Goal: Transaction & Acquisition: Purchase product/service

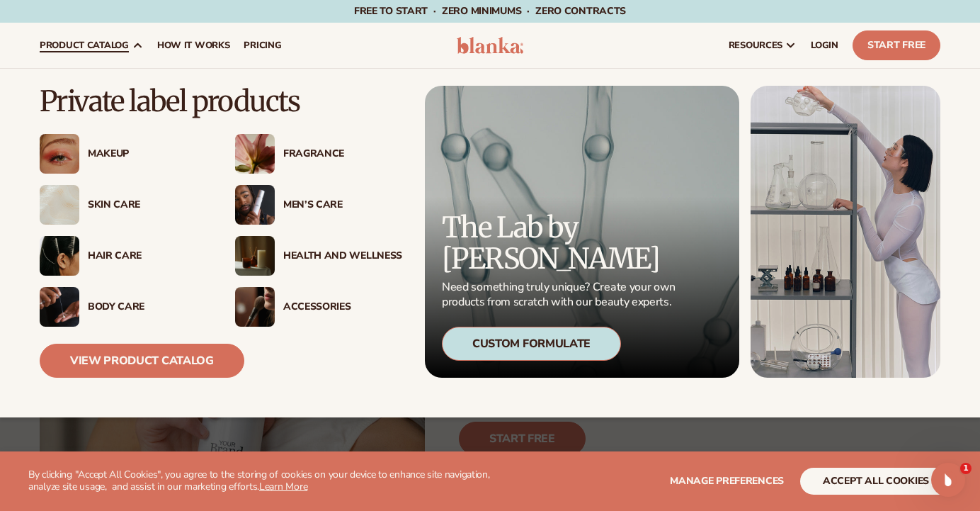
click at [108, 159] on div "Makeup" at bounding box center [147, 154] width 119 height 12
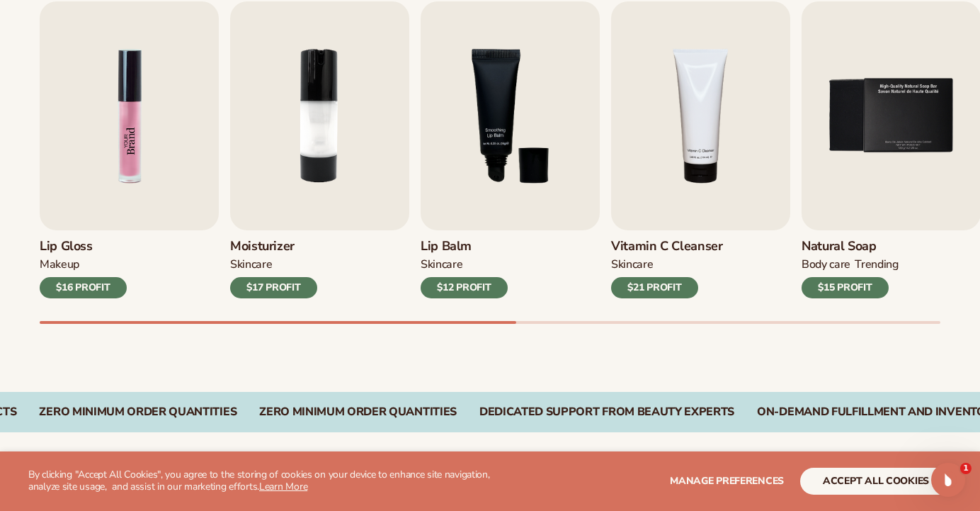
scroll to position [497, 0]
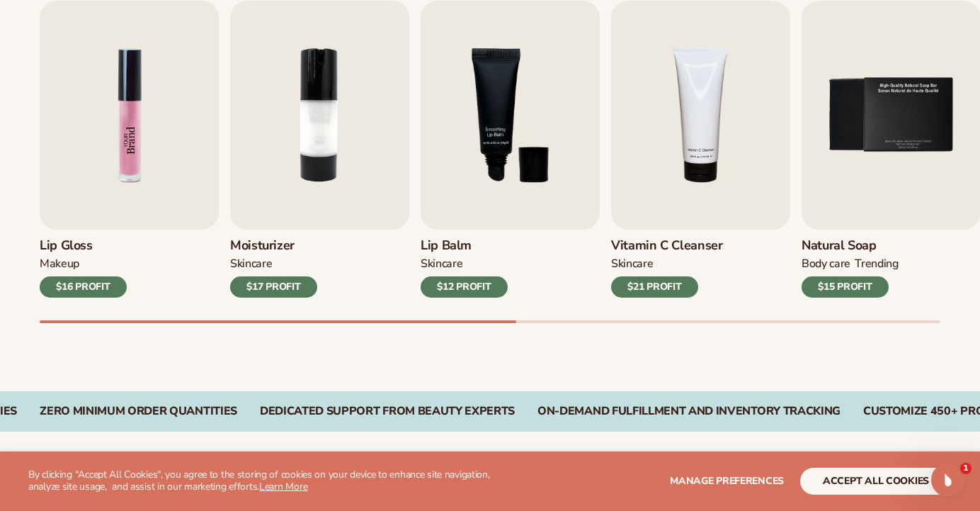
click at [110, 200] on img "1 / 9" at bounding box center [129, 115] width 179 height 229
click at [137, 97] on img "1 / 9" at bounding box center [129, 115] width 179 height 229
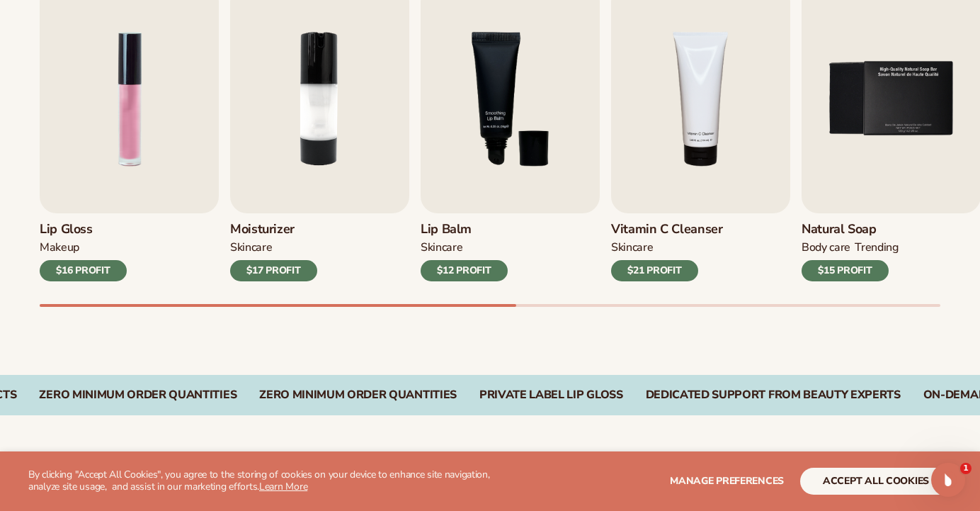
scroll to position [520, 0]
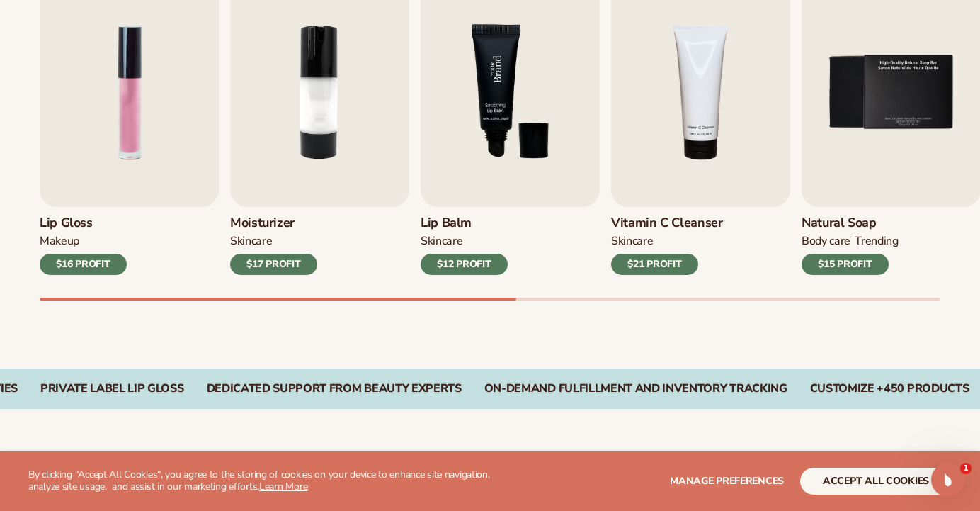
click at [536, 177] on img "3 / 9" at bounding box center [510, 92] width 179 height 229
click at [517, 132] on img "3 / 9" at bounding box center [510, 92] width 179 height 229
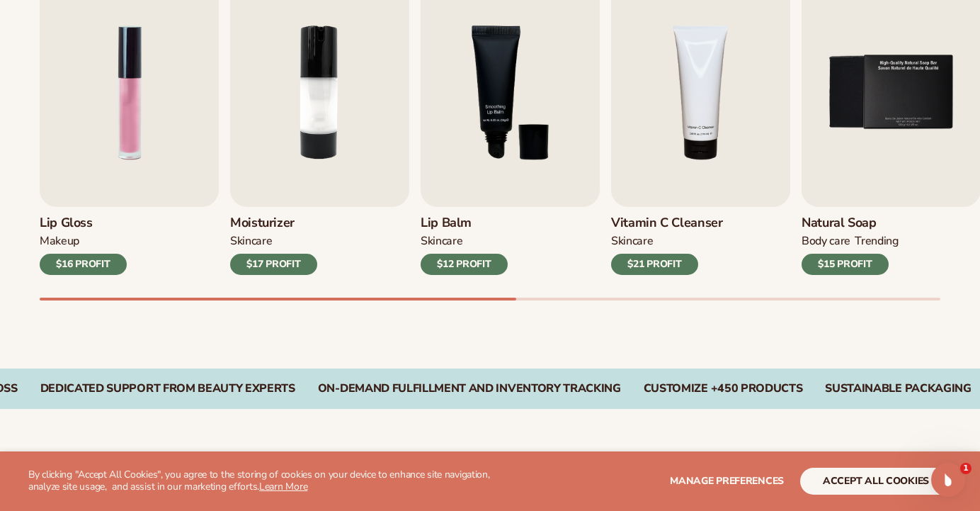
click at [466, 263] on div "$12 PROFIT" at bounding box center [464, 264] width 87 height 21
click at [486, 266] on div "$12 PROFIT" at bounding box center [464, 264] width 87 height 21
click at [477, 260] on div "$12 PROFIT" at bounding box center [464, 264] width 87 height 21
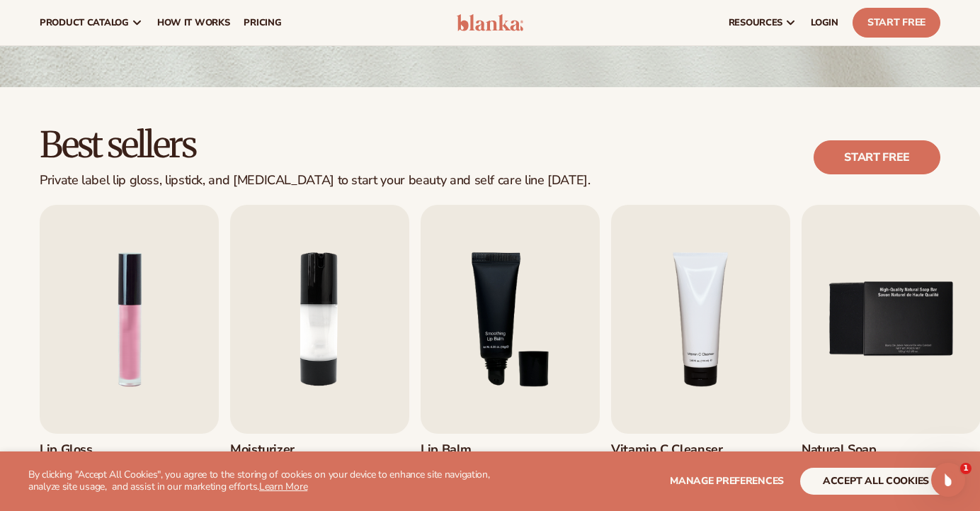
scroll to position [266, 0]
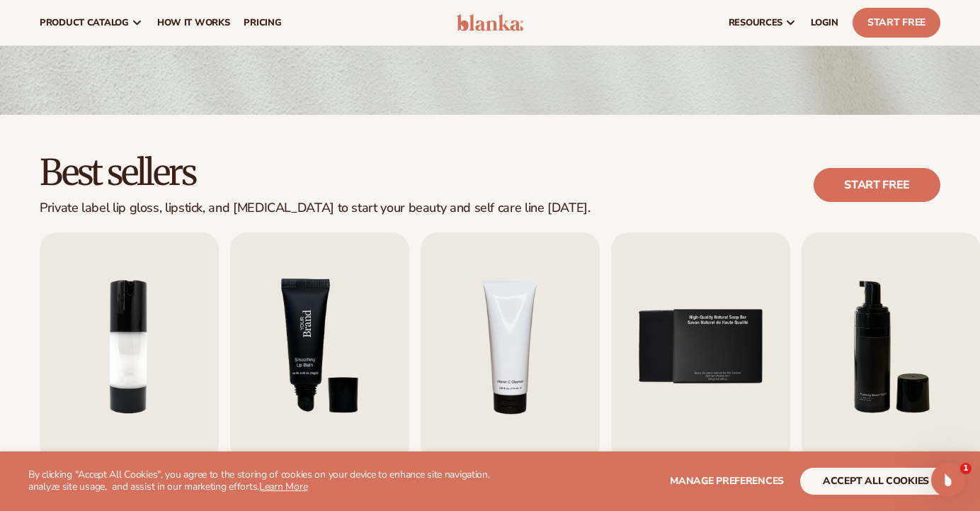
click at [350, 353] on img "3 / 9" at bounding box center [319, 346] width 179 height 229
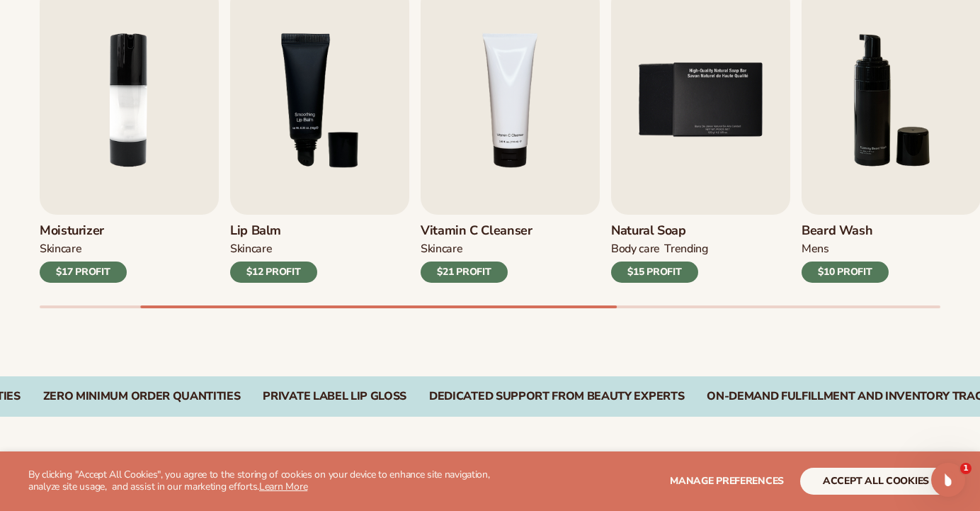
scroll to position [578, 0]
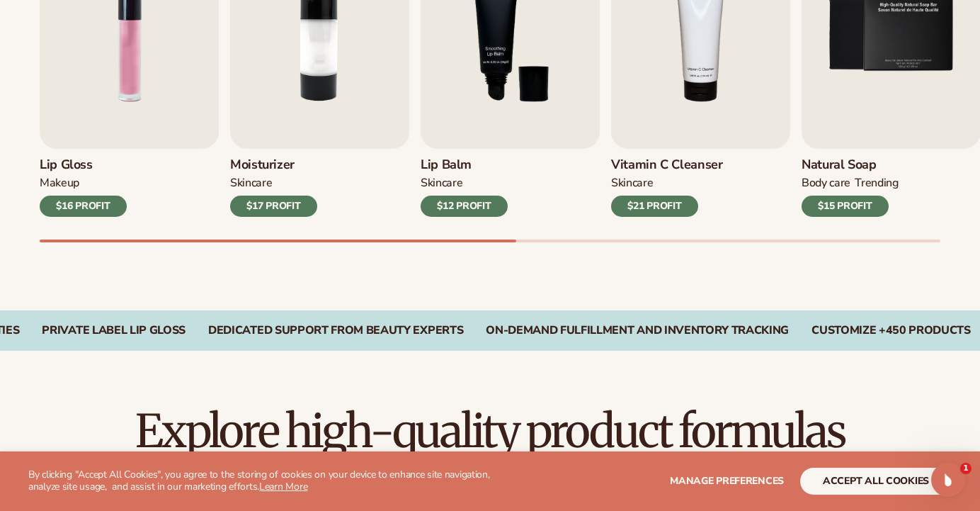
click at [487, 205] on div "$12 PROFIT" at bounding box center [464, 205] width 87 height 21
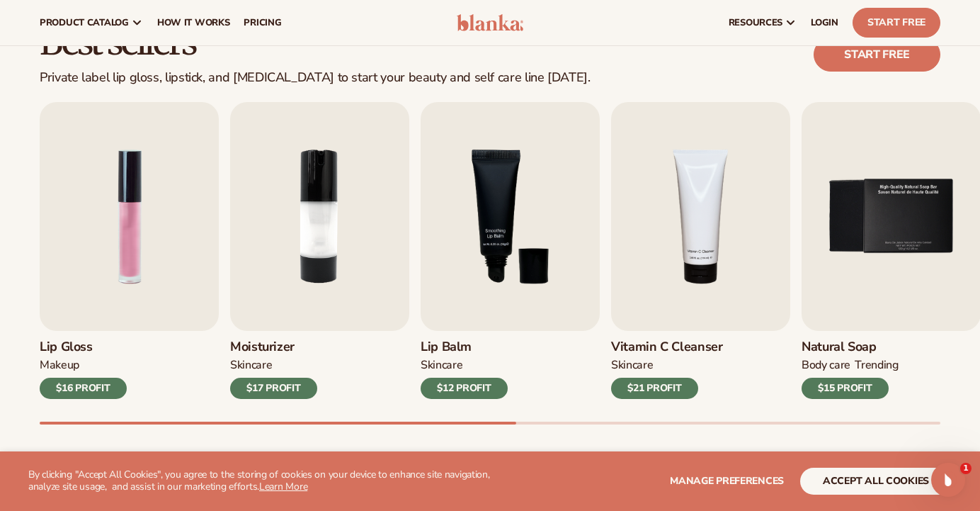
scroll to position [395, 0]
